Goal: Find specific page/section: Find specific page/section

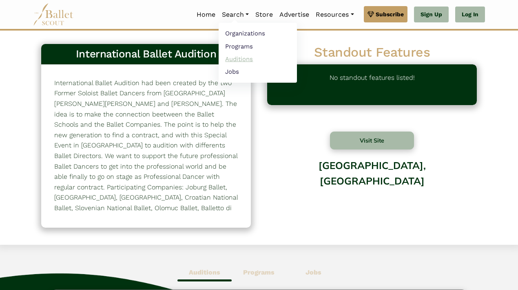
click at [240, 61] on link "Auditions" at bounding box center [258, 59] width 78 height 13
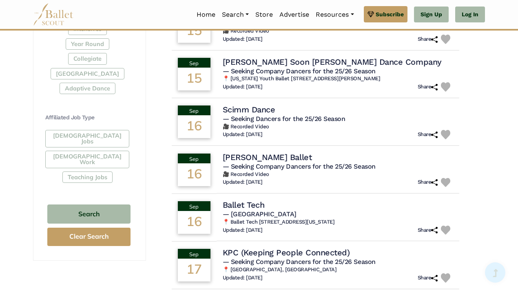
scroll to position [585, 0]
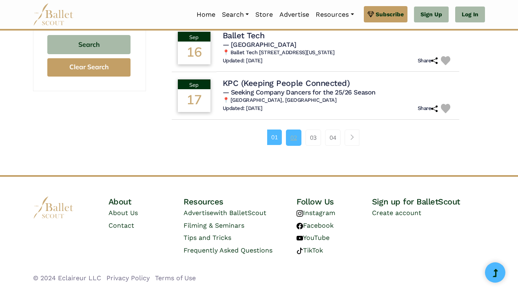
click at [287, 139] on link "02" at bounding box center [293, 138] width 15 height 16
